Goal: Task Accomplishment & Management: Complete application form

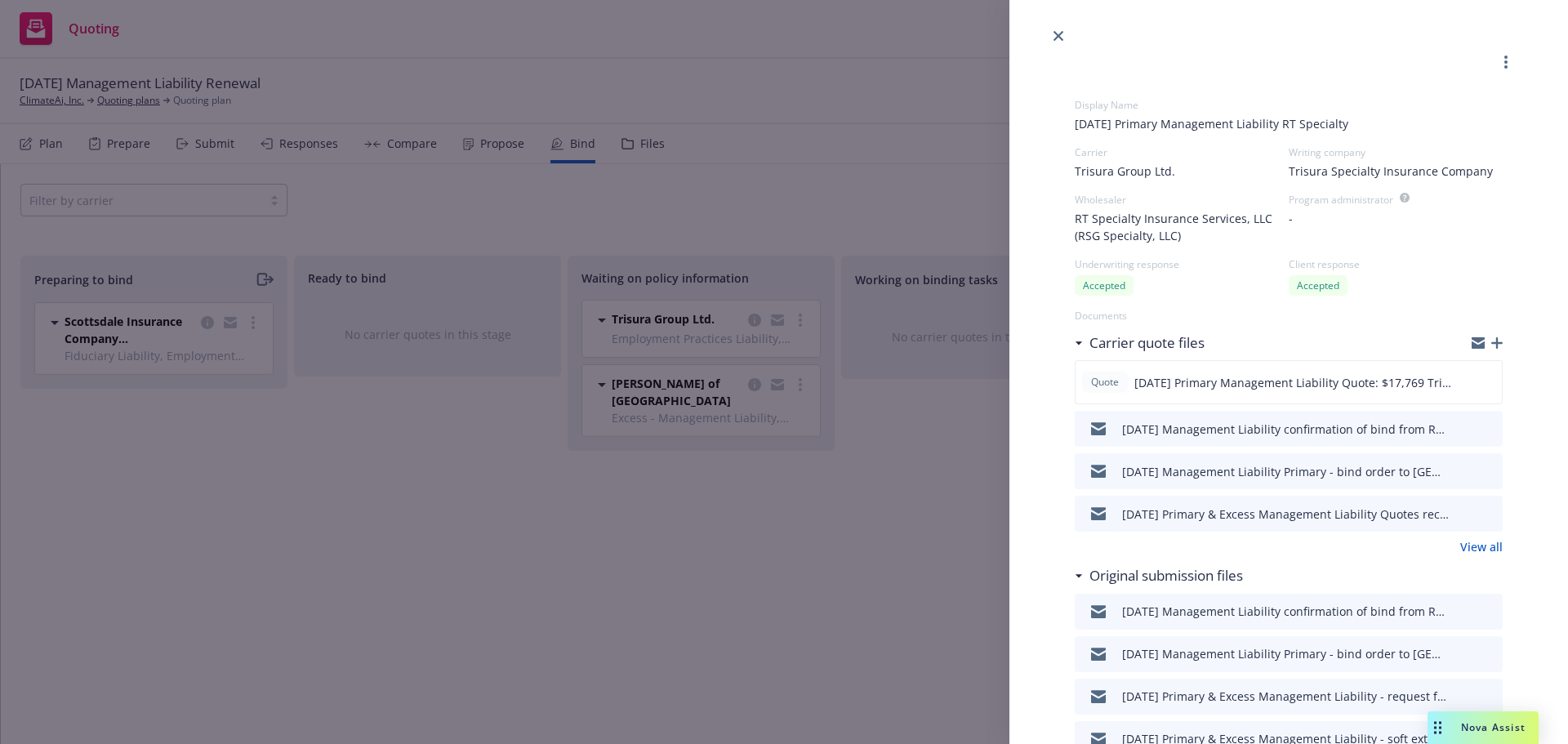
select select "CA"
click at [1058, 37] on icon "close" at bounding box center [1058, 35] width 10 height 10
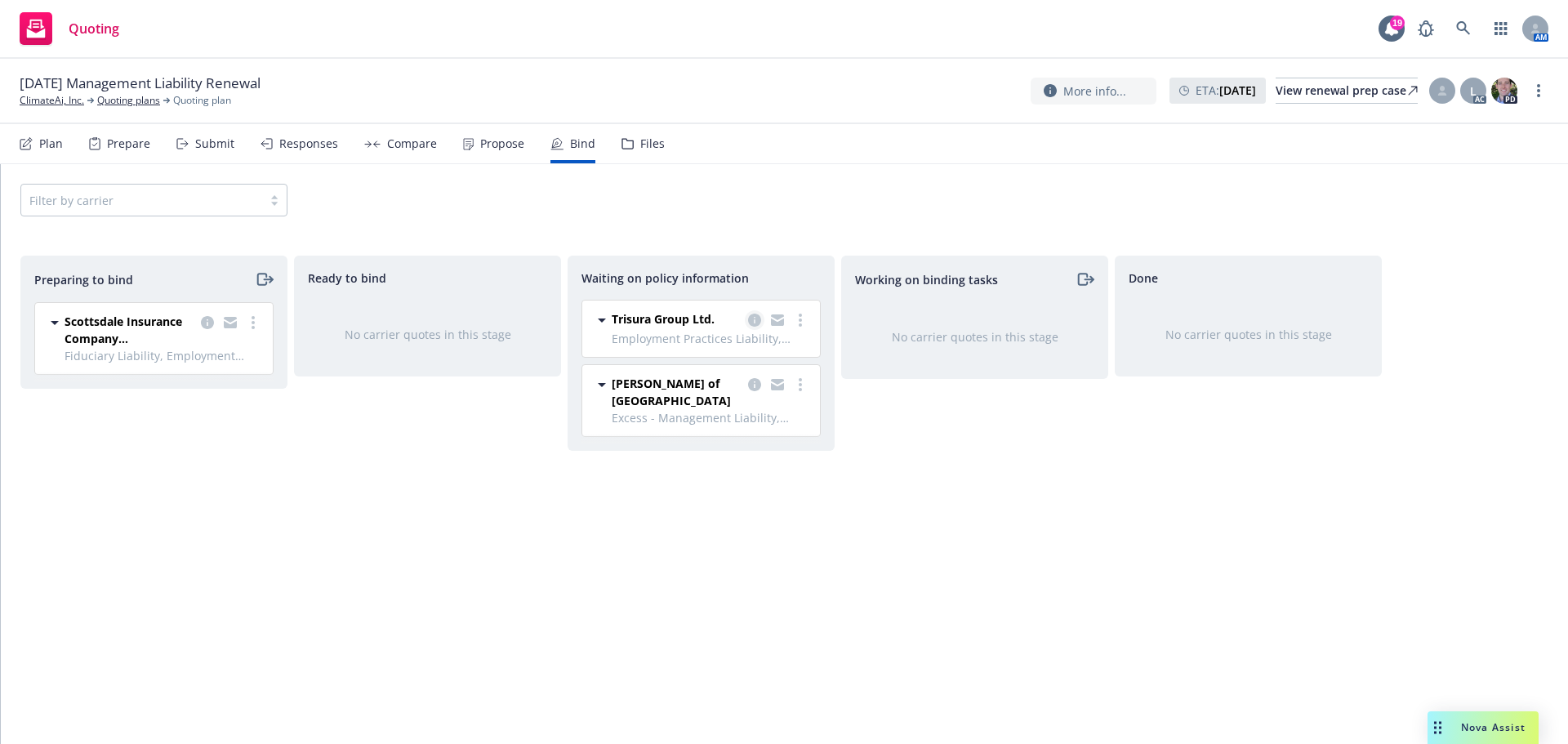
click at [758, 325] on icon "copy logging email" at bounding box center [755, 319] width 13 height 13
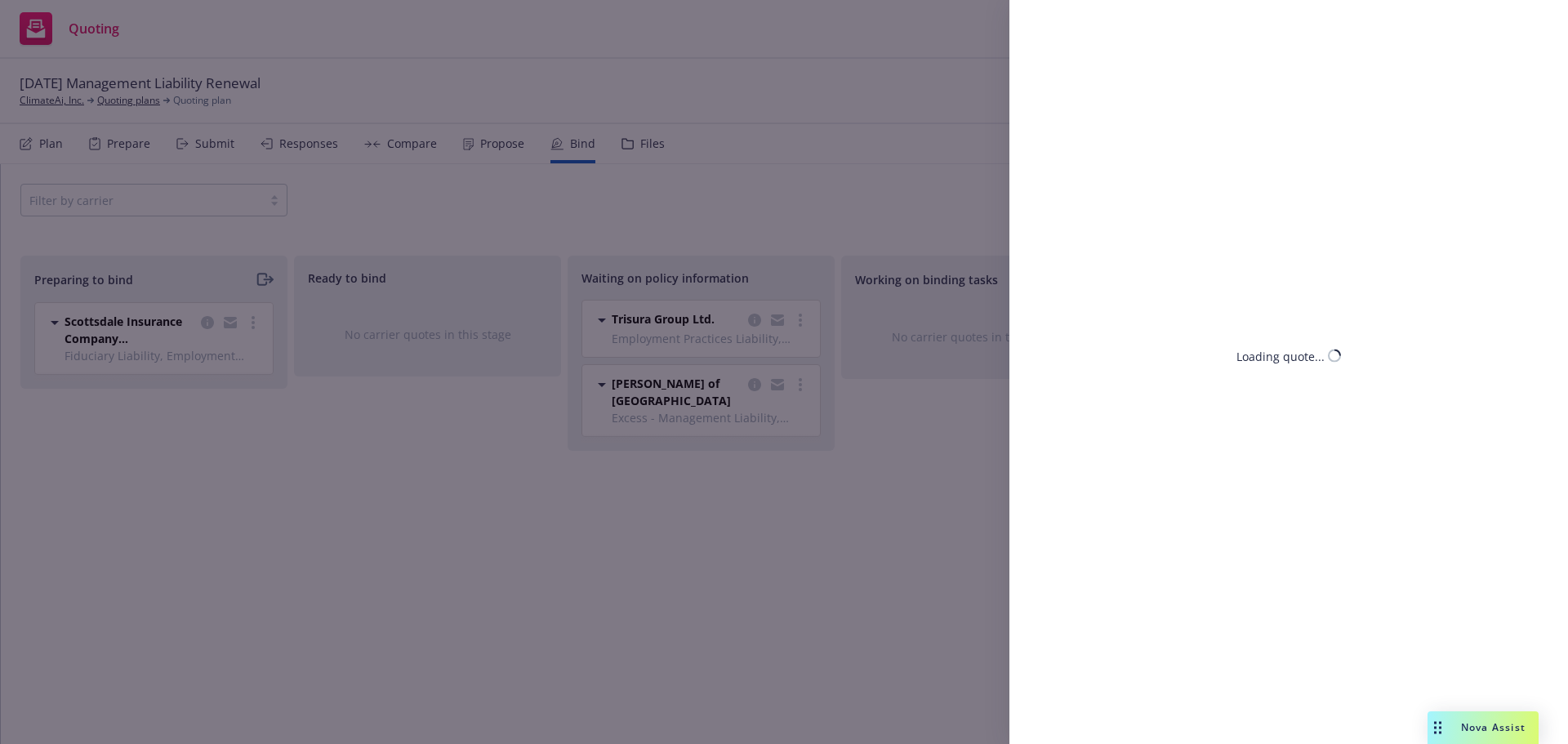
select select "CA"
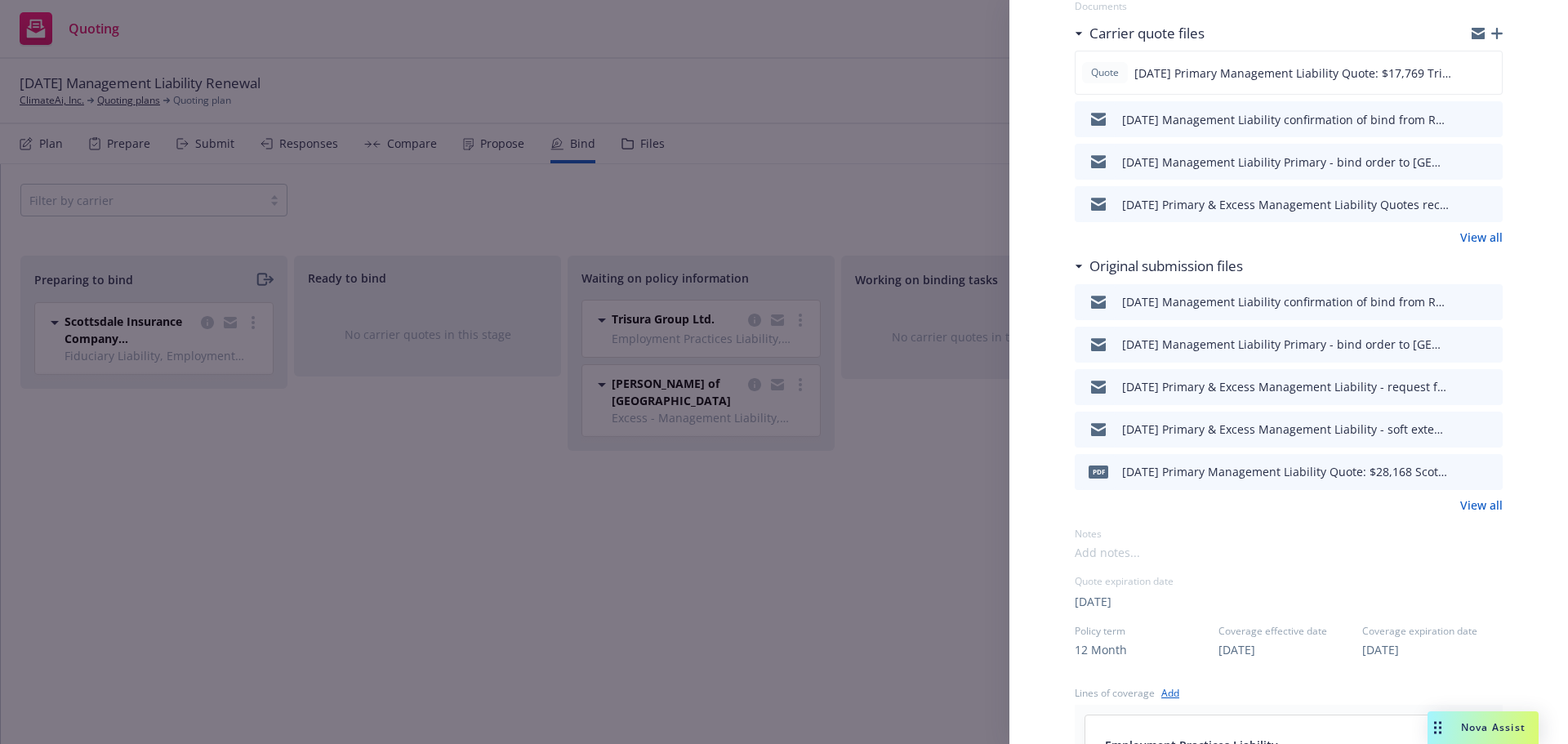
scroll to position [326, 0]
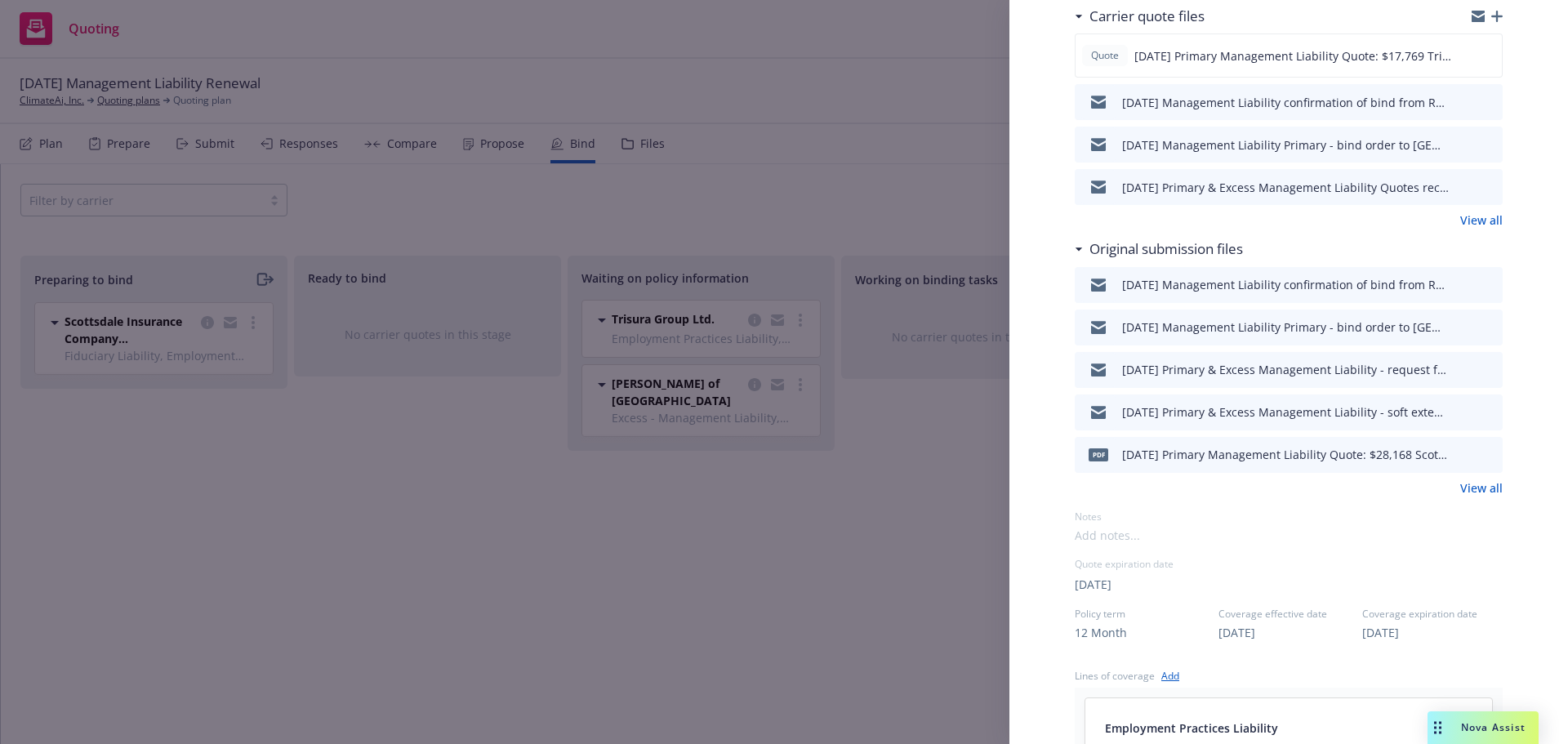
click at [1478, 488] on link "View all" at bounding box center [1481, 488] width 43 height 18
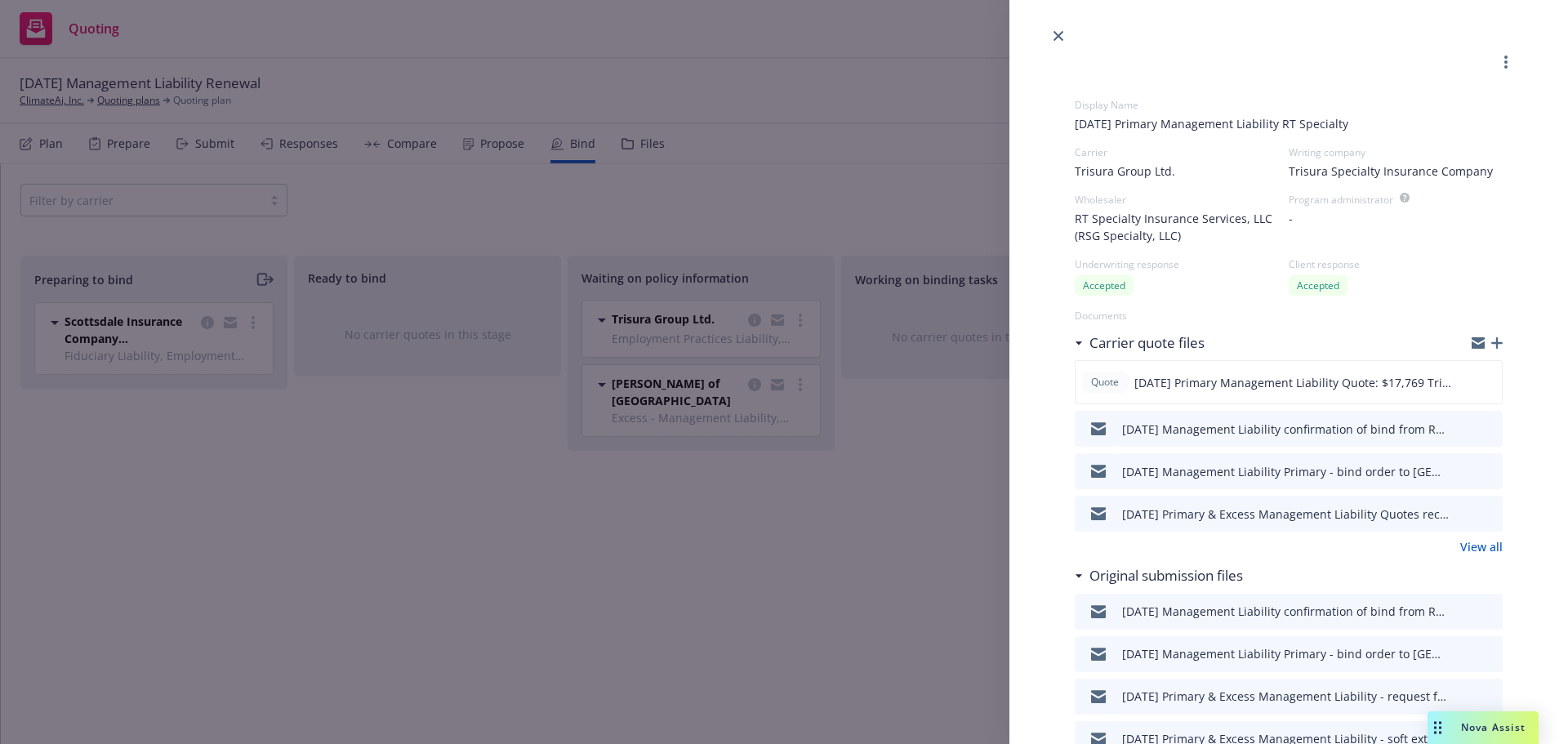
select select "CA"
